Goal: Task Accomplishment & Management: Manage account settings

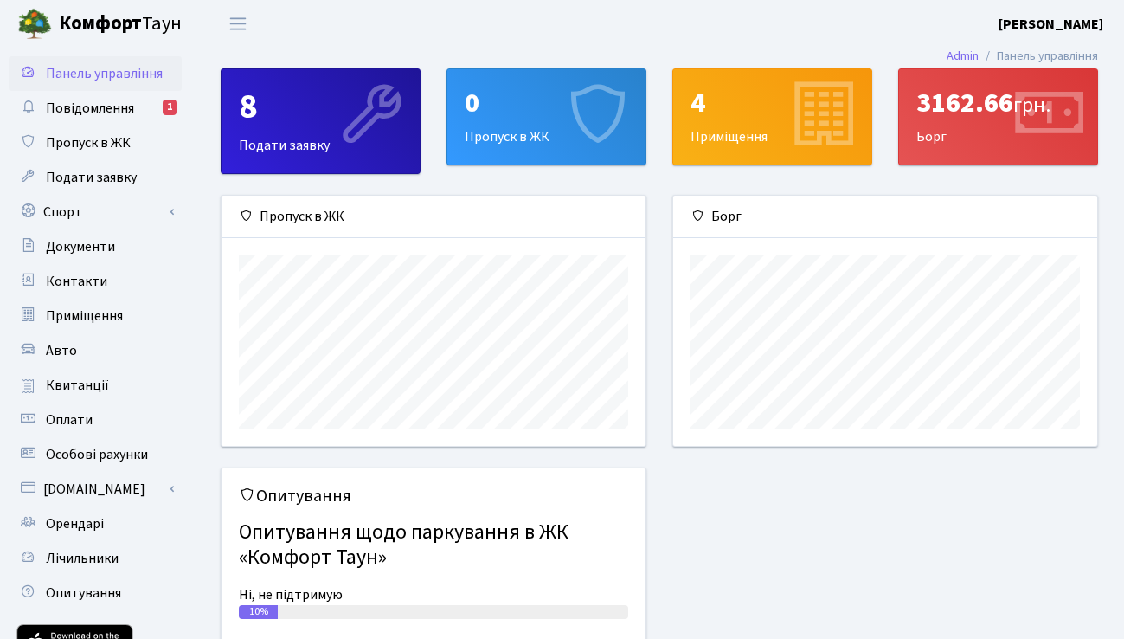
scroll to position [250, 424]
click at [79, 121] on link "Повідомлення 1" at bounding box center [95, 108] width 173 height 35
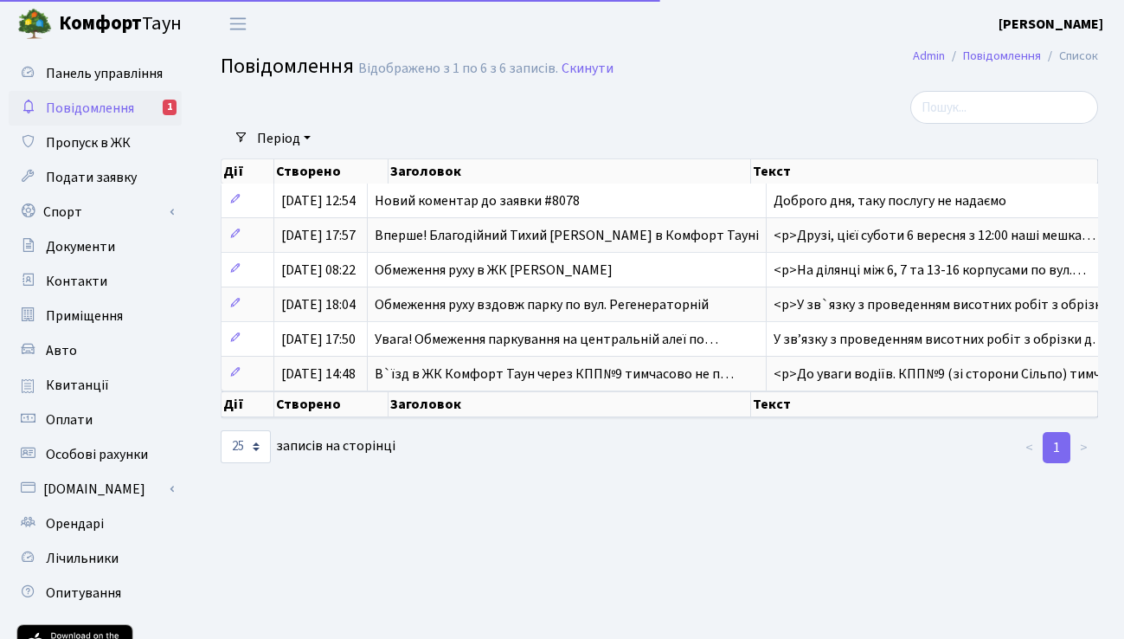
select select "25"
click at [953, 209] on span "Доброго дня, таку послугу не надаємо" at bounding box center [890, 200] width 233 height 19
click at [565, 207] on span "Новий коментар до заявки #8078" at bounding box center [477, 200] width 205 height 19
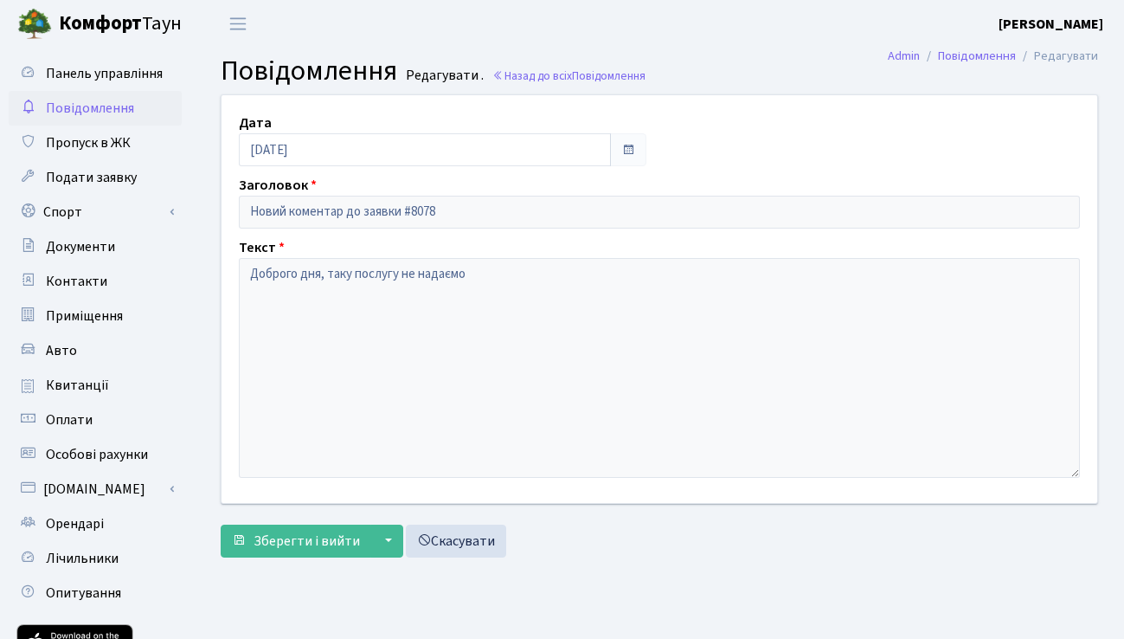
click at [65, 176] on span "Подати заявку" at bounding box center [91, 177] width 91 height 19
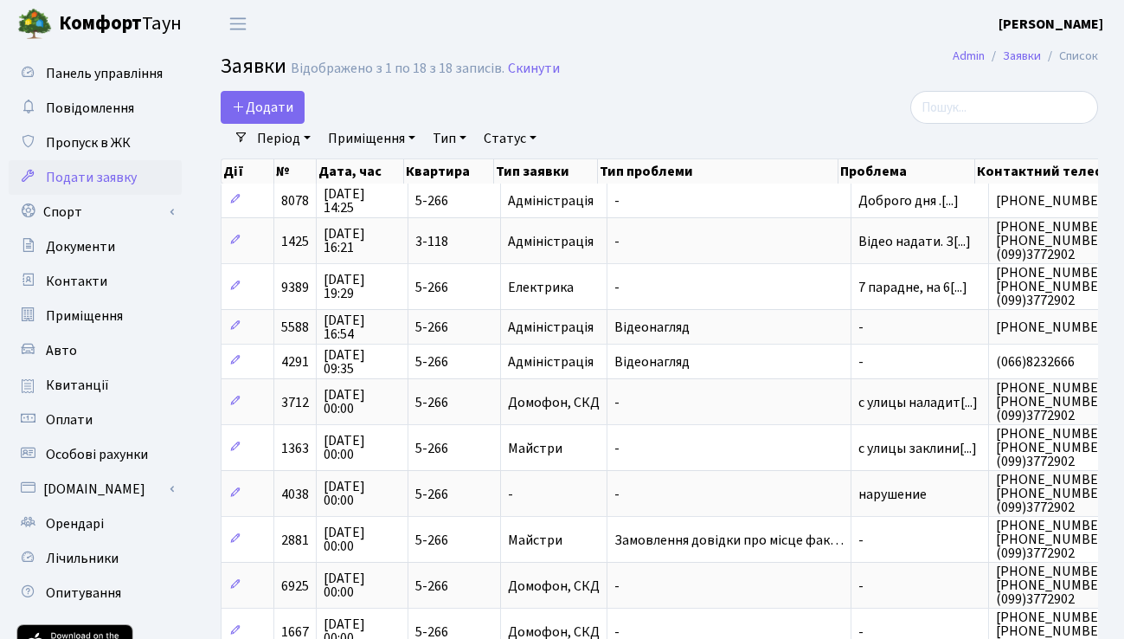
select select "25"
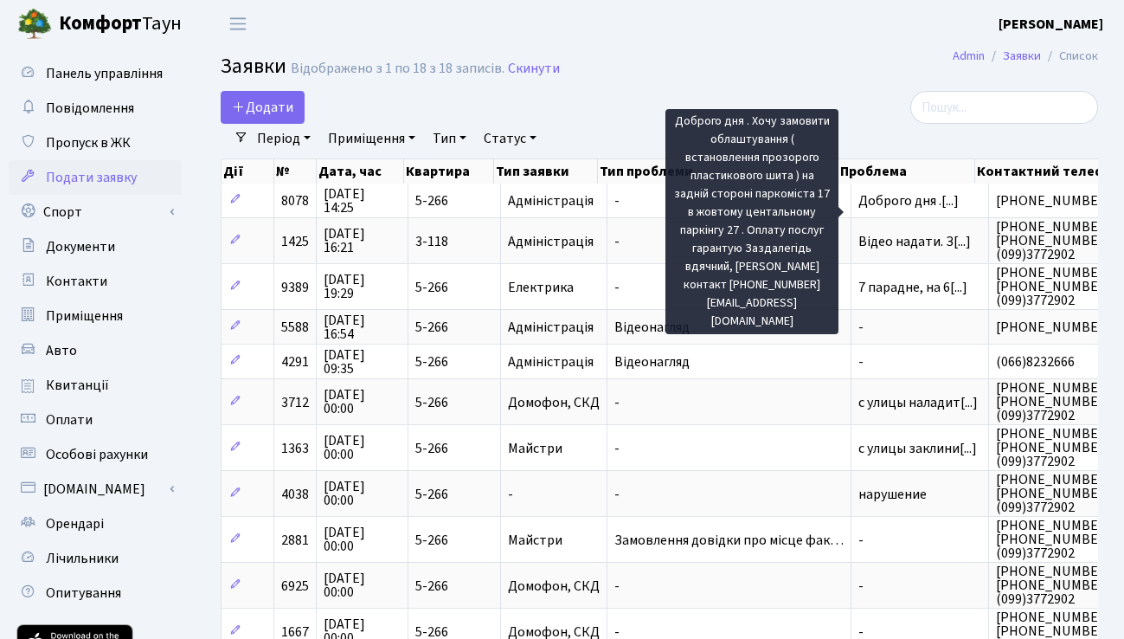
click at [900, 208] on span "Доброго дня .[...]" at bounding box center [908, 200] width 100 height 19
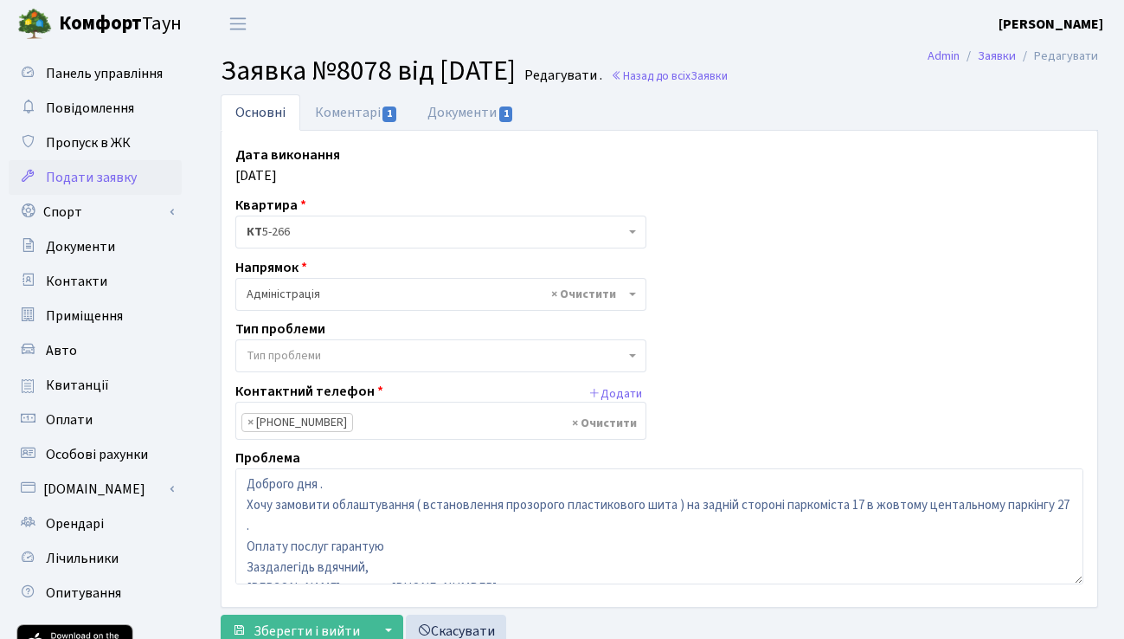
click at [348, 106] on link "Коментарі 1" at bounding box center [356, 112] width 112 height 36
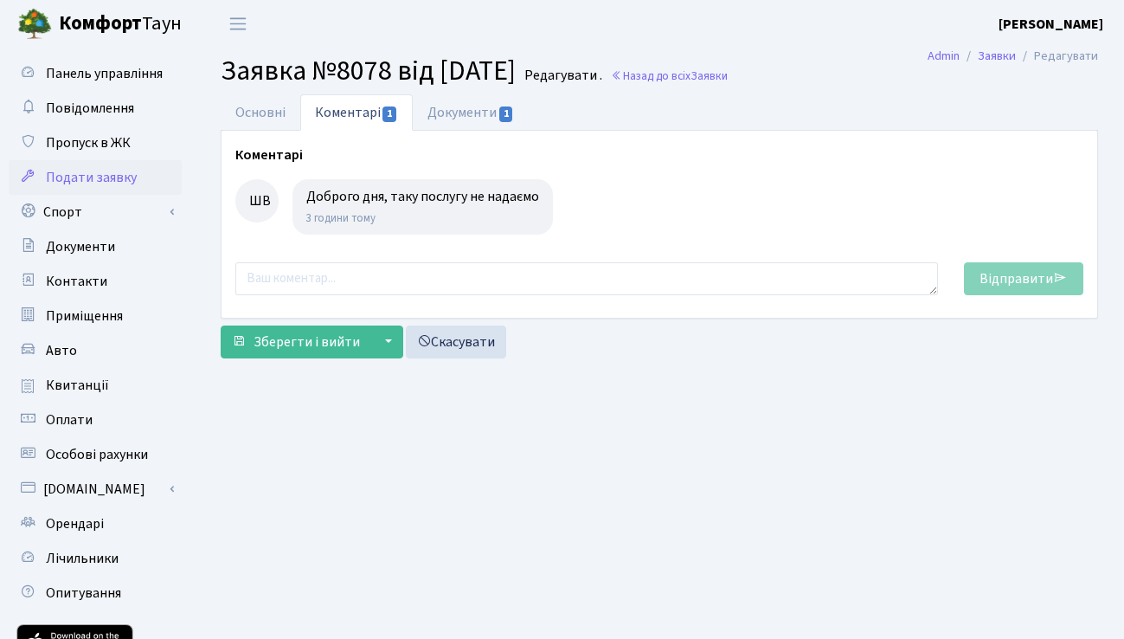
click at [470, 105] on link "Документи 1" at bounding box center [471, 112] width 116 height 36
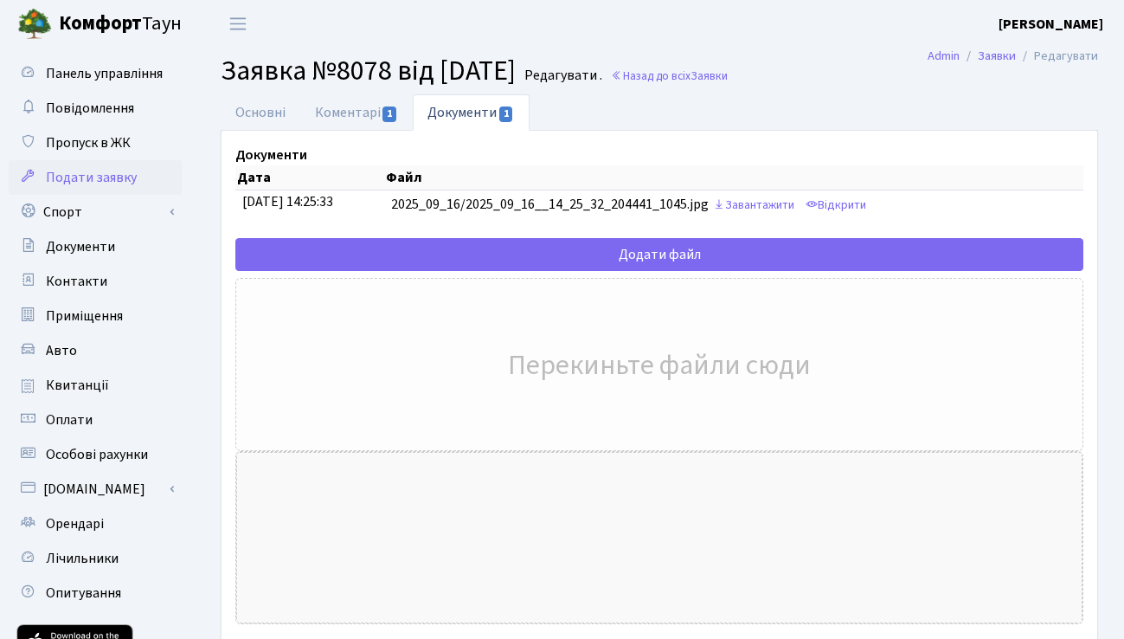
click at [81, 19] on b "Комфорт" at bounding box center [100, 24] width 83 height 28
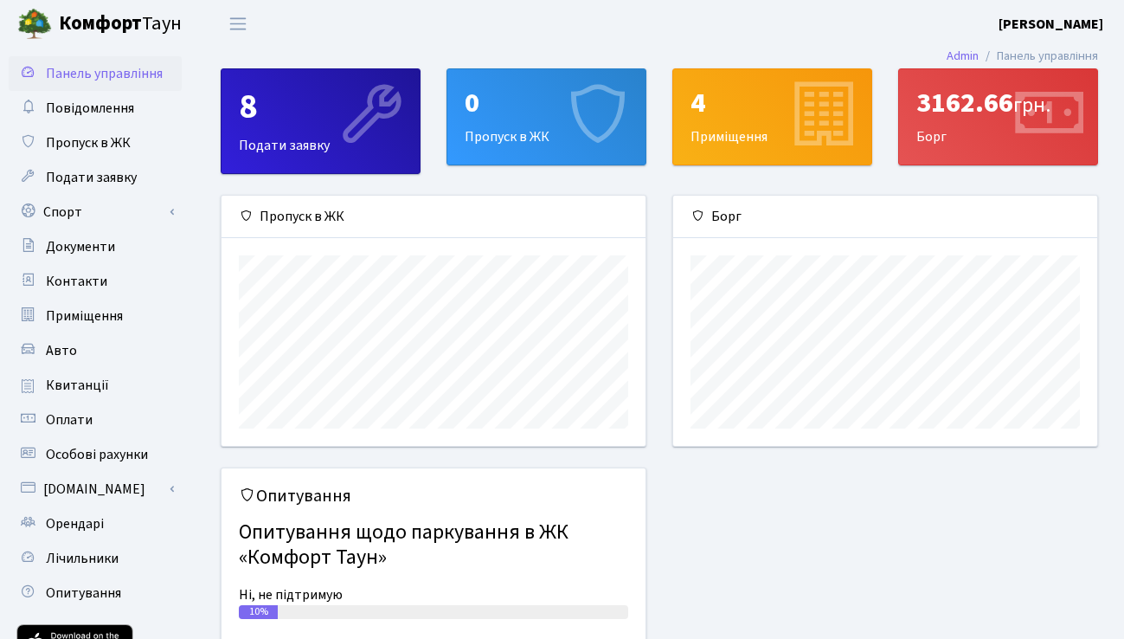
scroll to position [250, 424]
click at [122, 112] on span "Повідомлення" at bounding box center [90, 108] width 88 height 19
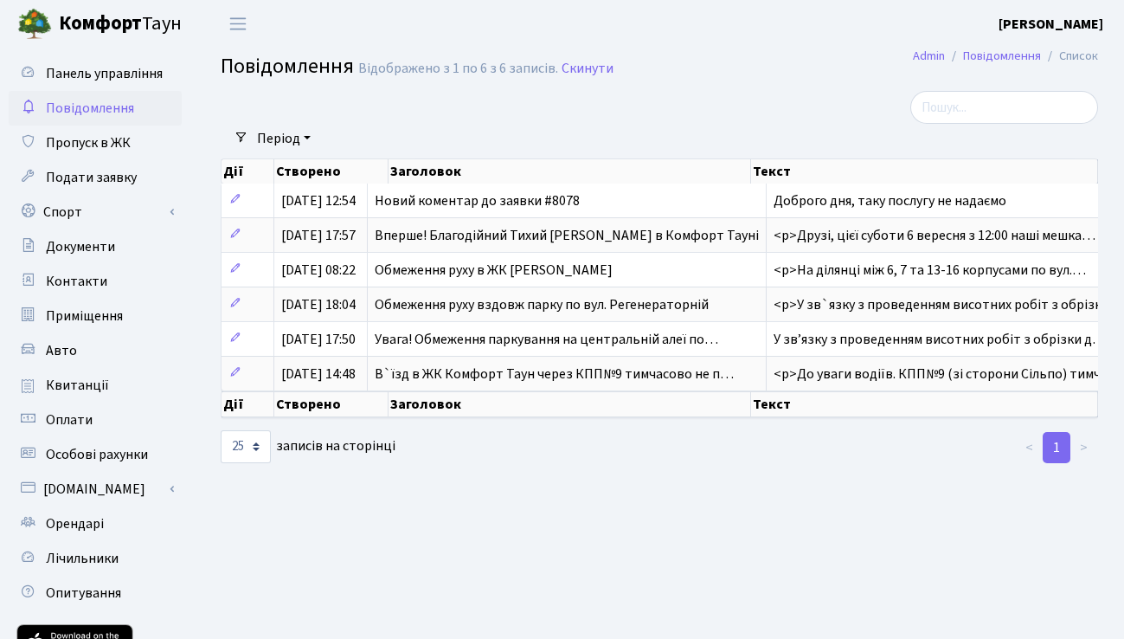
select select "25"
click at [356, 209] on span "17.09.2025, 12:54" at bounding box center [318, 200] width 74 height 19
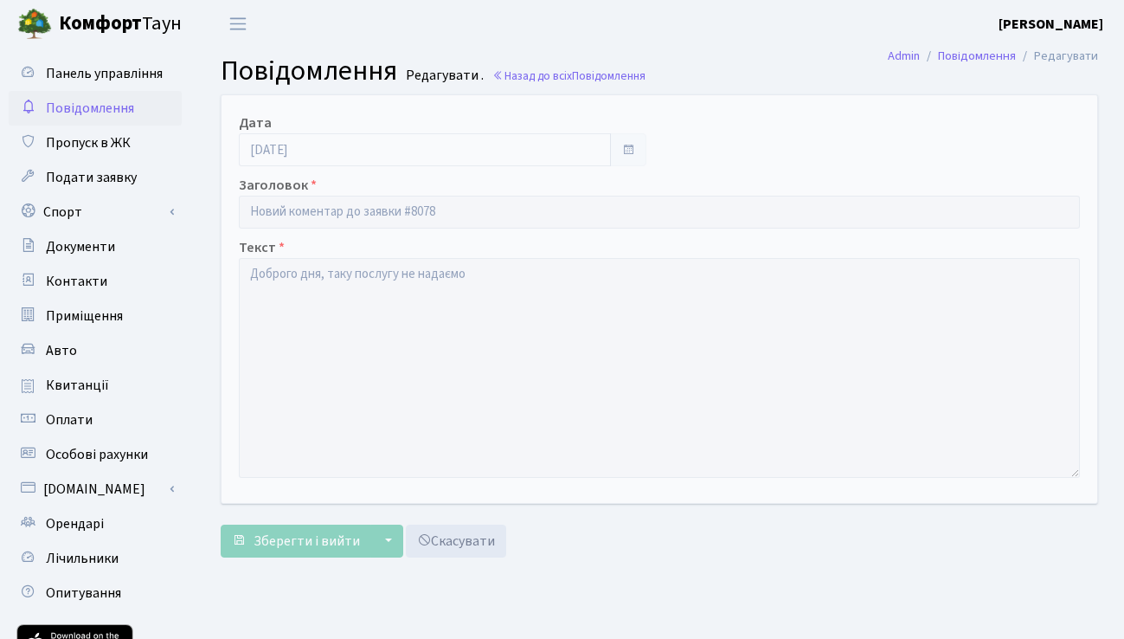
click at [95, 104] on span "Повідомлення" at bounding box center [90, 108] width 88 height 19
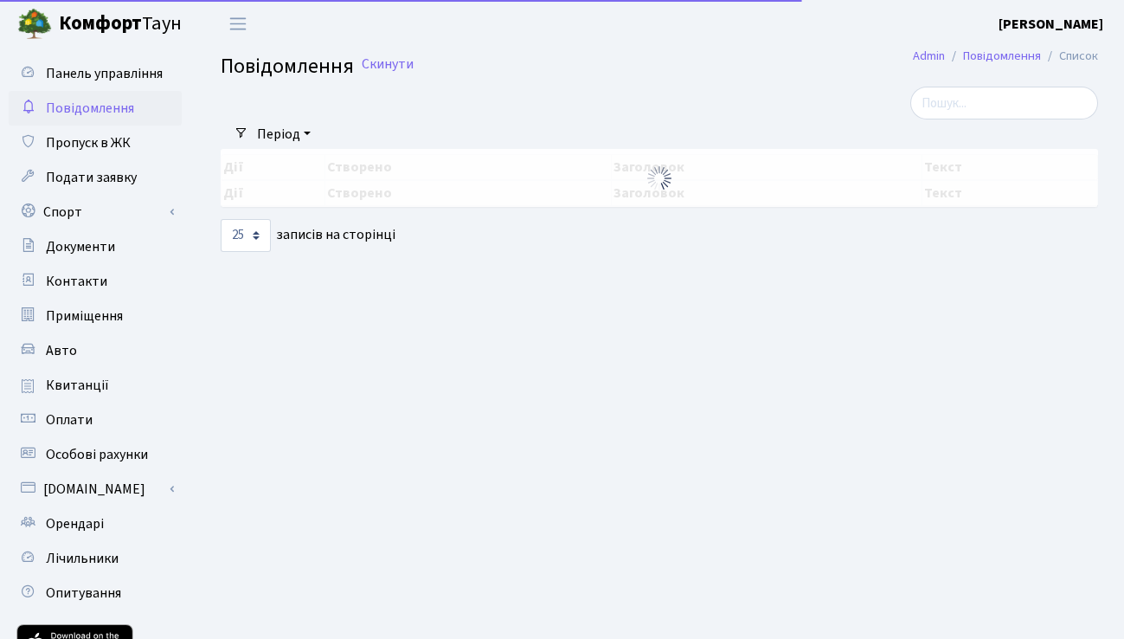
select select "25"
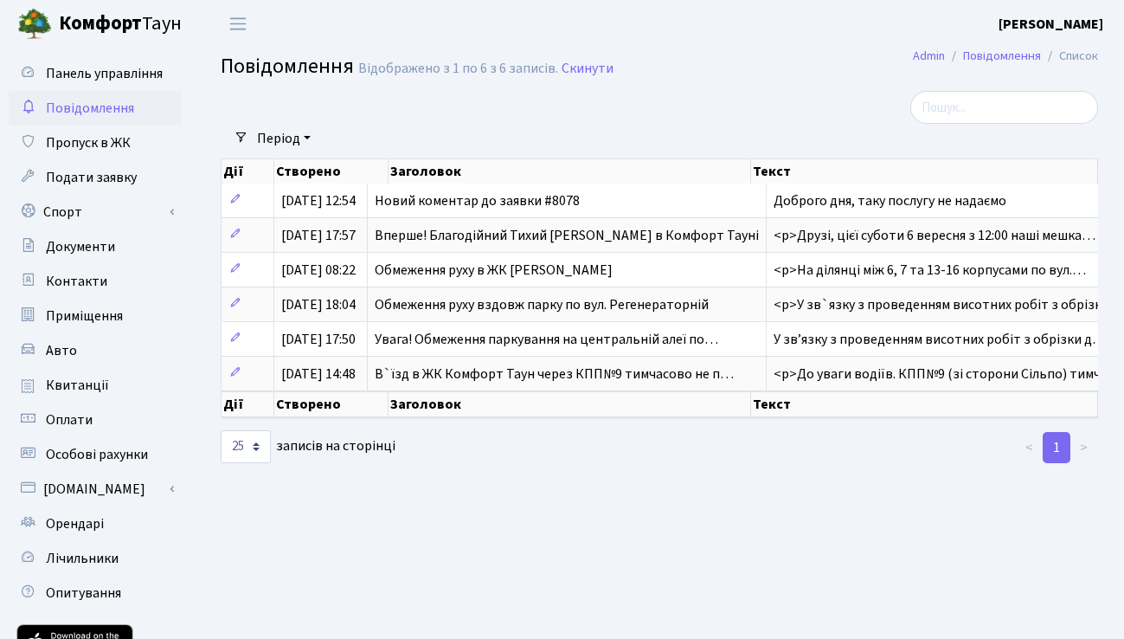
click at [120, 180] on span "Подати заявку" at bounding box center [91, 177] width 91 height 19
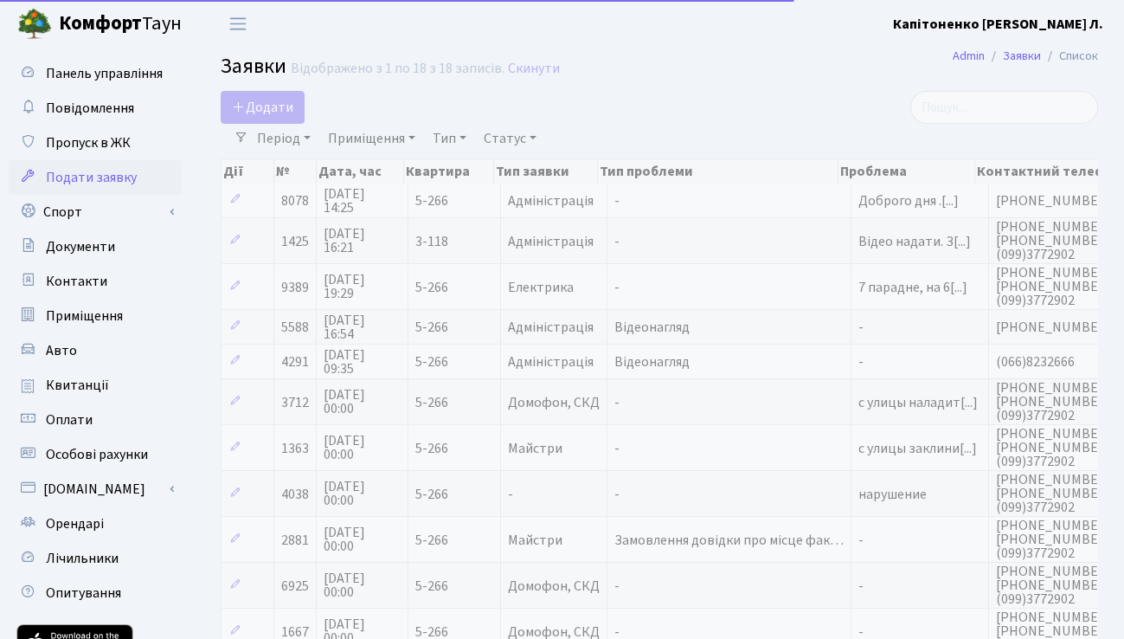
select select "25"
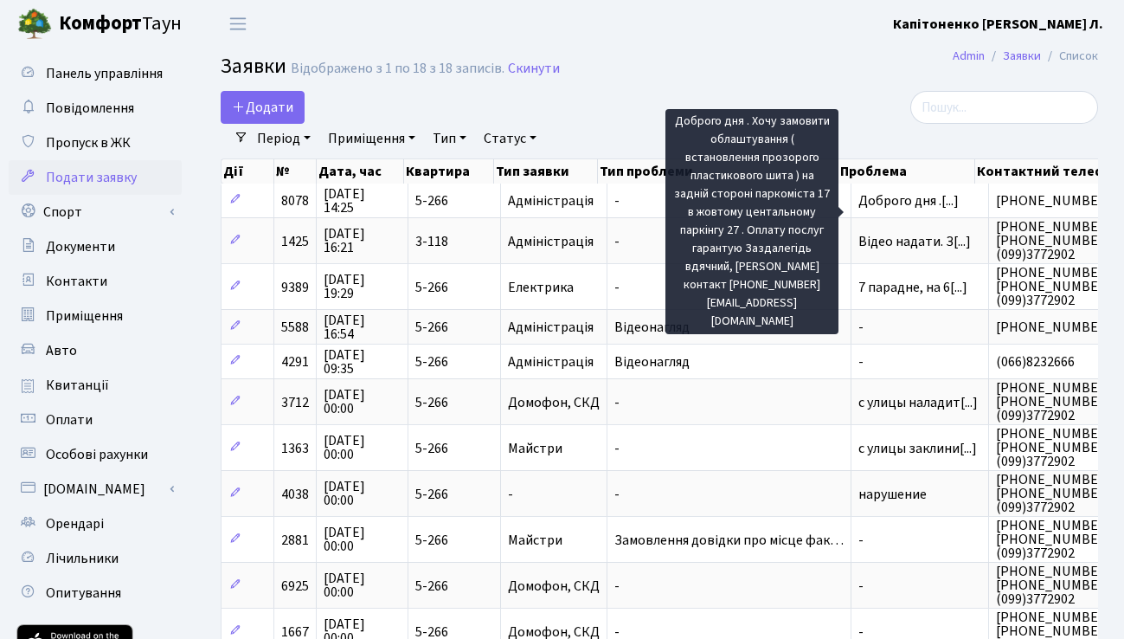
click at [884, 210] on span "Доброго дня .[...]" at bounding box center [908, 200] width 100 height 19
